Goal: Task Accomplishment & Management: Complete application form

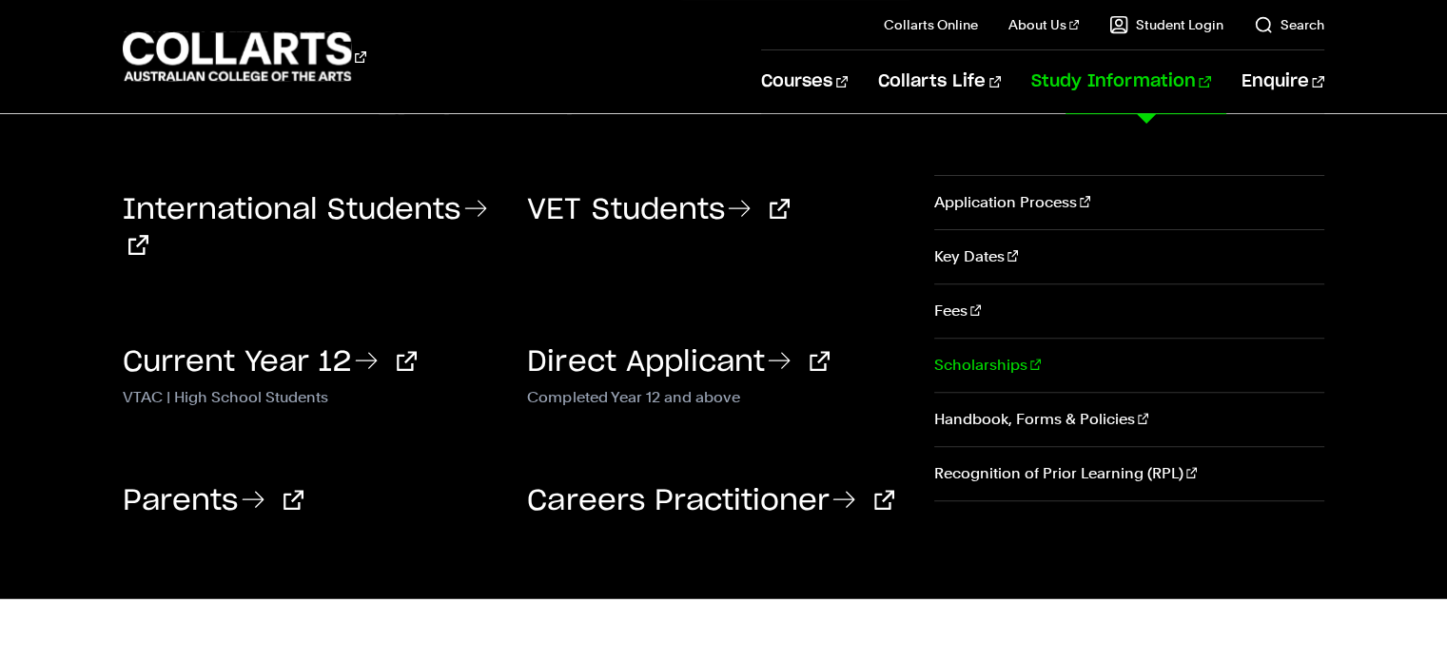
click at [985, 367] on link "Scholarships" at bounding box center [1129, 365] width 390 height 53
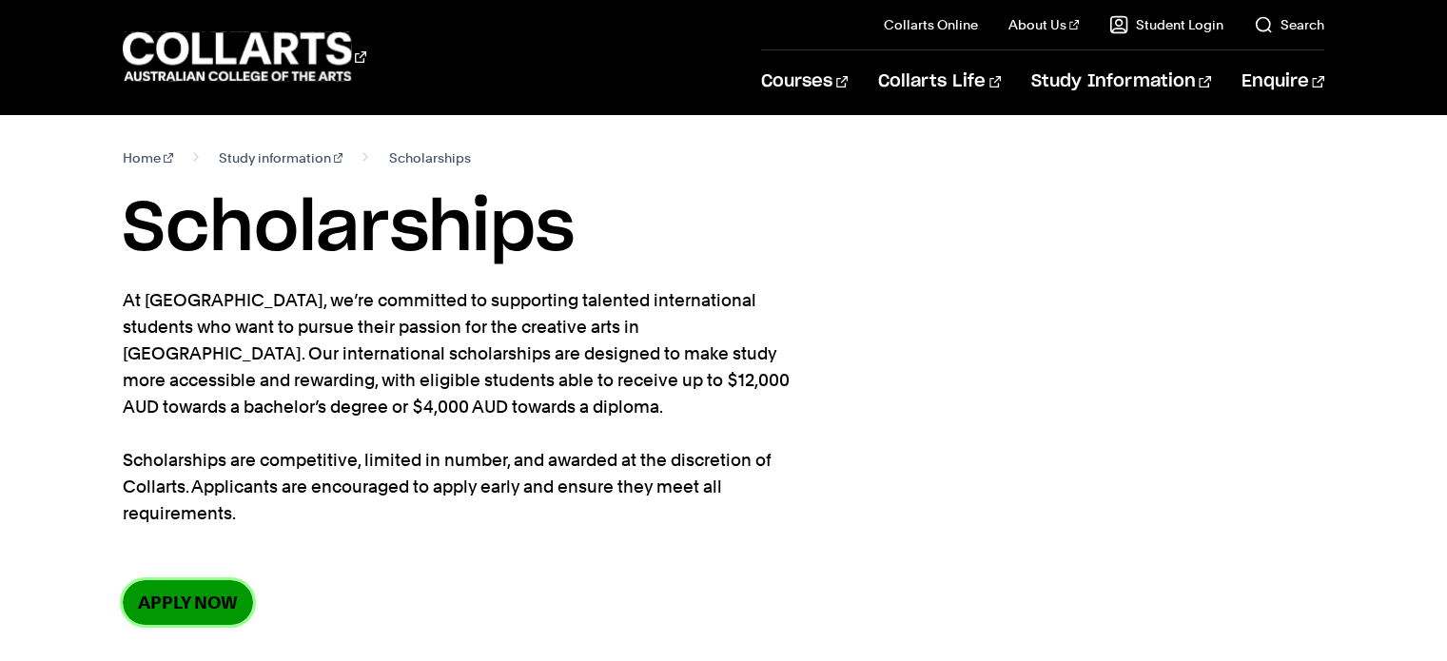
click at [199, 580] on link "Apply now" at bounding box center [188, 602] width 130 height 45
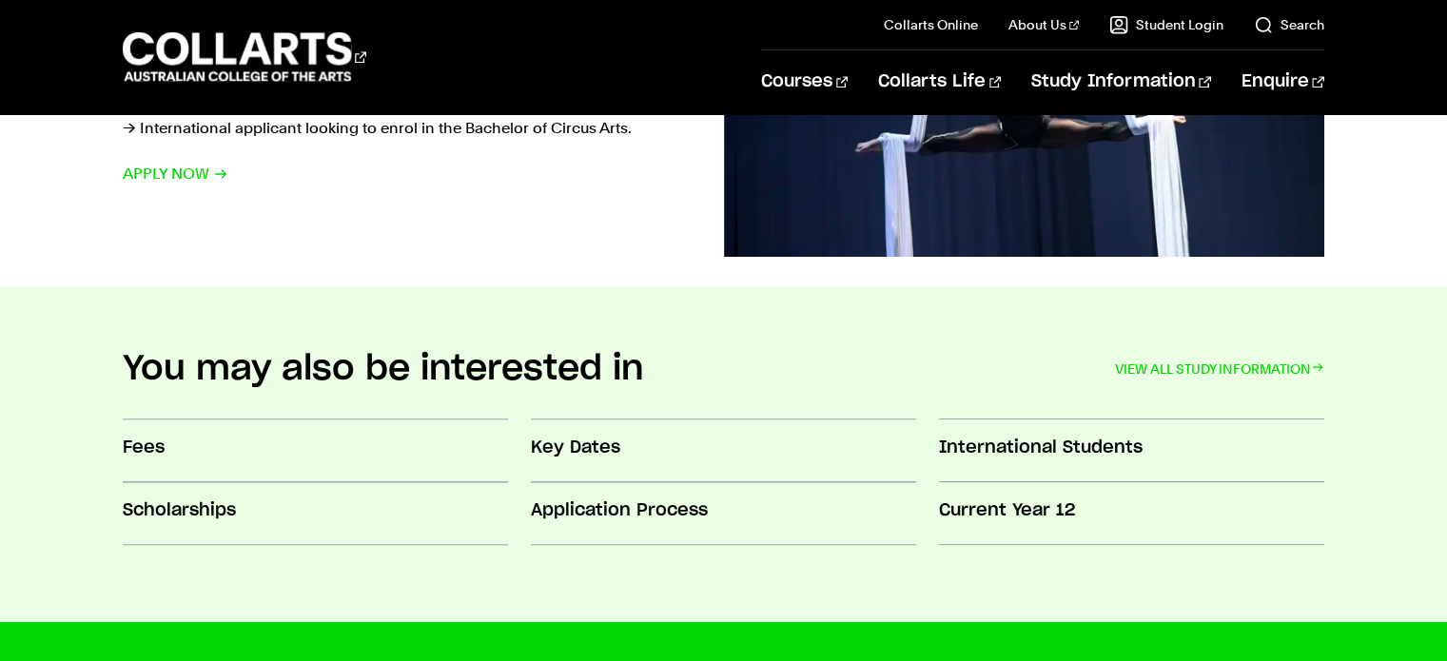
scroll to position [1627, 0]
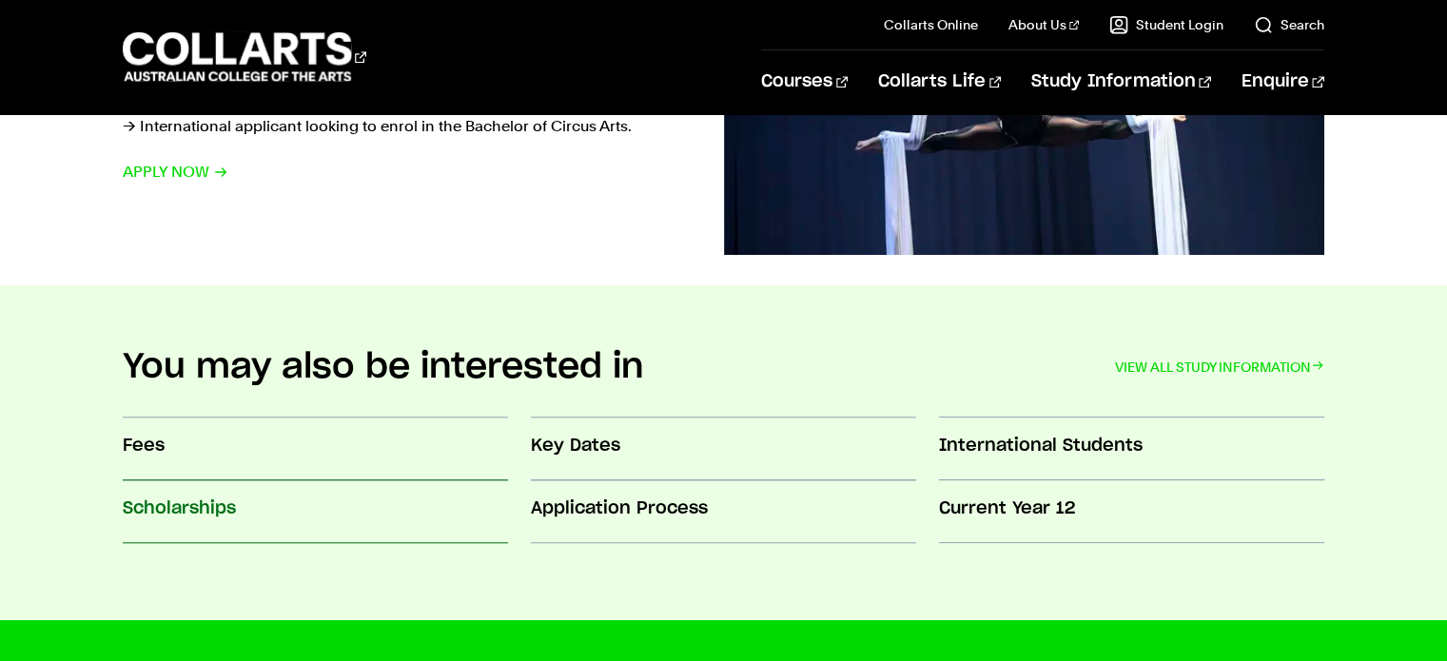
click at [195, 506] on h3 "Scholarships" at bounding box center [315, 509] width 385 height 25
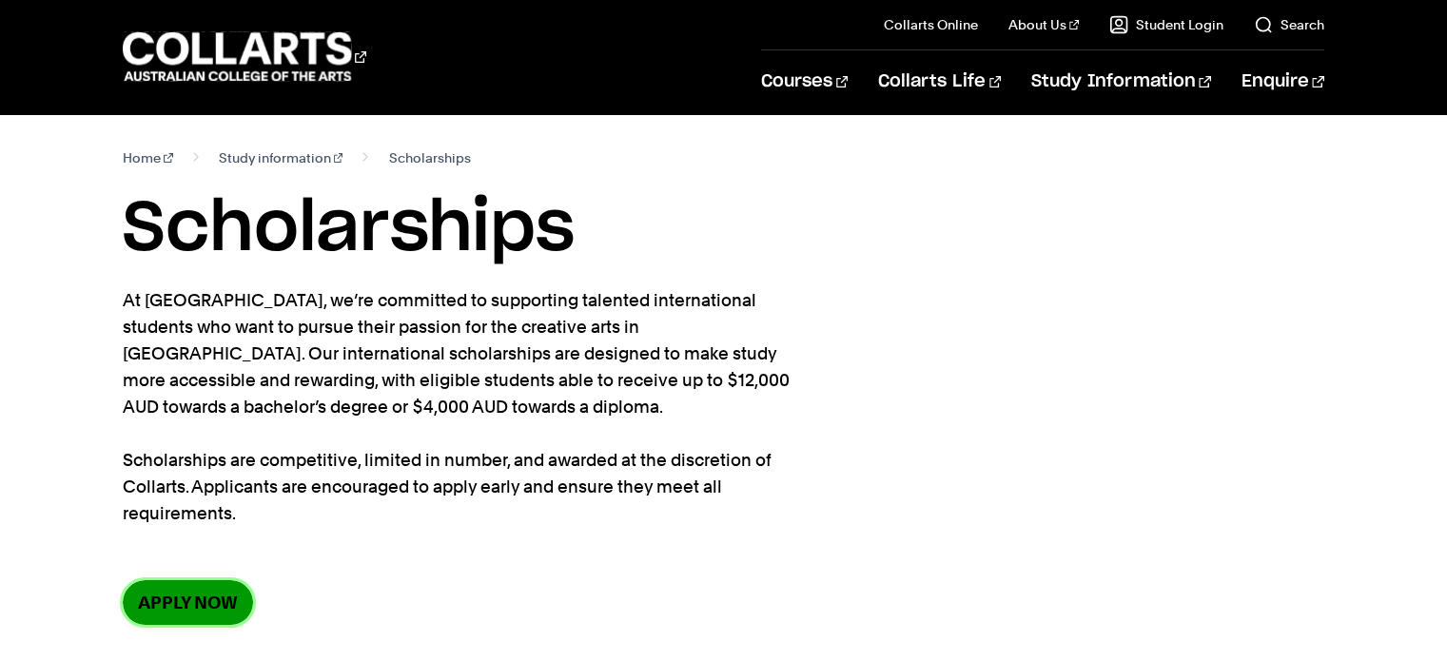
click at [166, 604] on link "Apply now" at bounding box center [188, 602] width 130 height 45
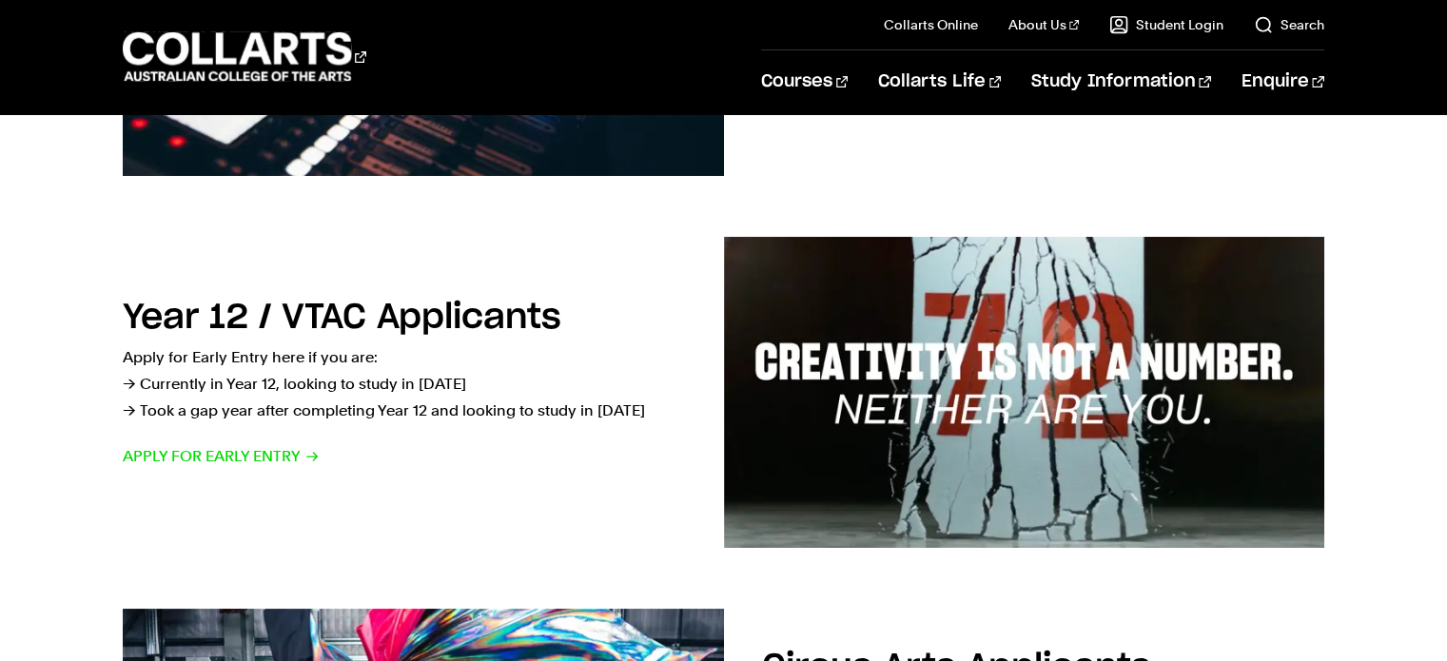
scroll to position [590, 0]
